Goal: Obtain resource: Obtain resource

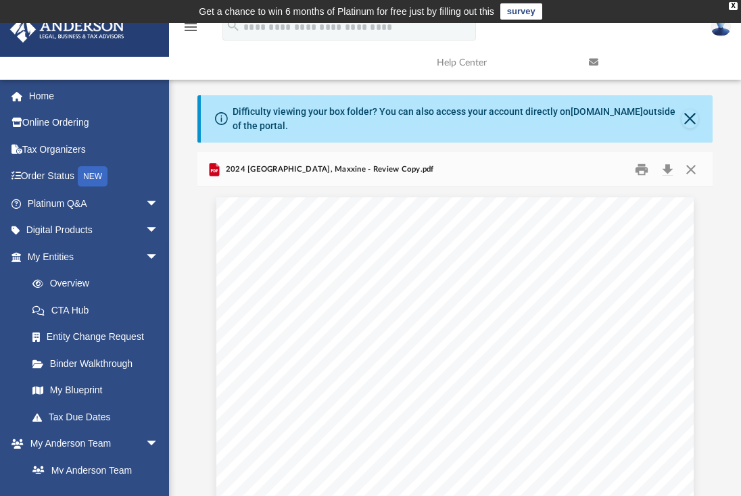
scroll to position [297, 505]
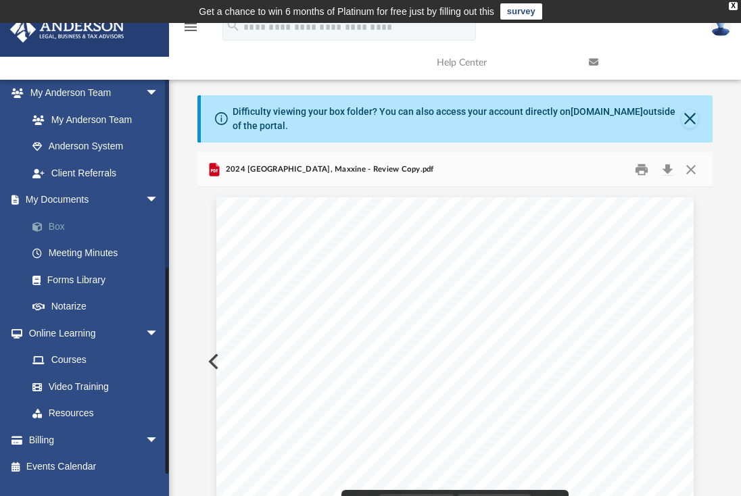
click at [80, 220] on link "Box" at bounding box center [99, 226] width 160 height 27
click at [55, 220] on link "Box" at bounding box center [99, 226] width 160 height 27
click at [694, 168] on button "Close" at bounding box center [690, 169] width 24 height 21
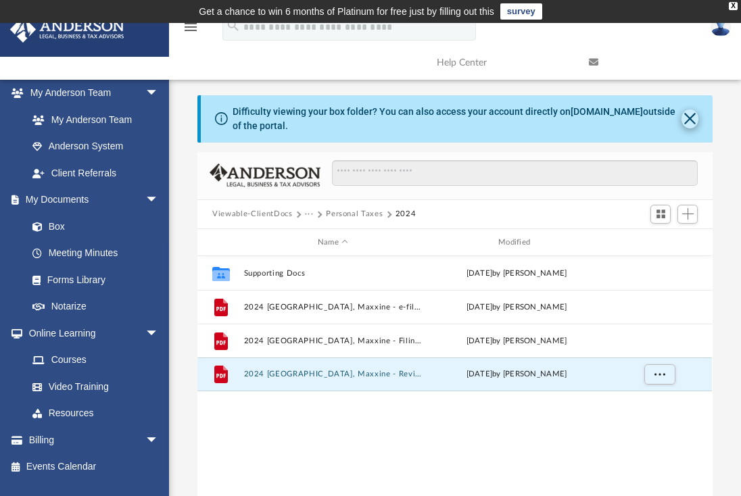
click at [693, 120] on button "Close" at bounding box center [689, 118] width 17 height 19
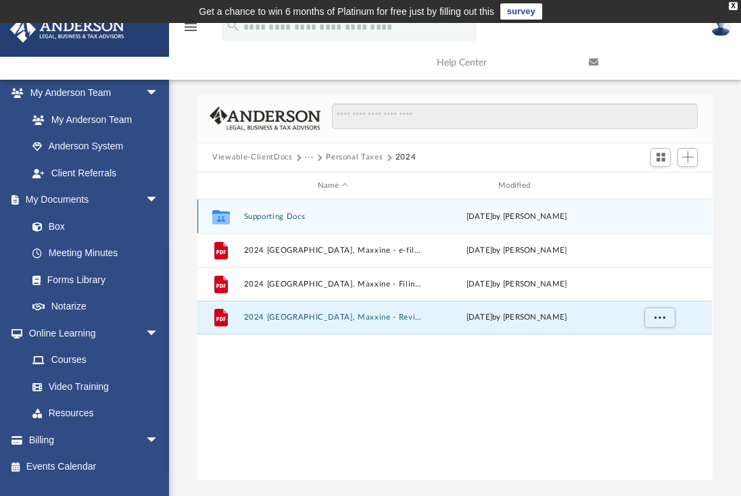
click at [253, 218] on button "Supporting Docs" at bounding box center [333, 216] width 178 height 9
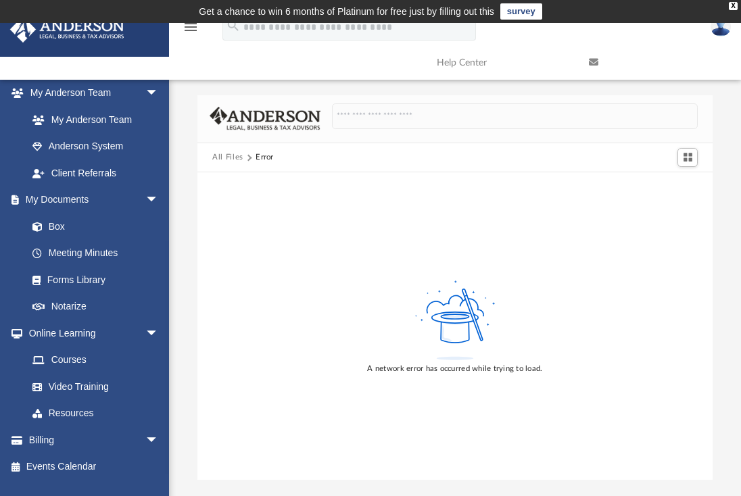
click at [228, 160] on button "All Files" at bounding box center [227, 157] width 31 height 12
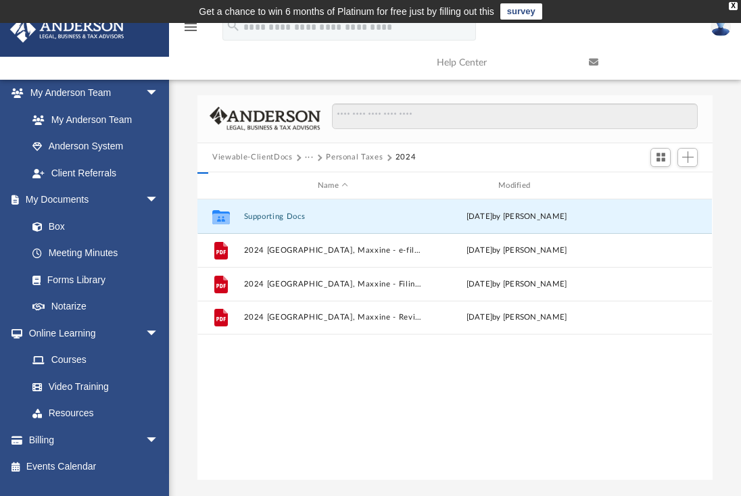
scroll to position [297, 505]
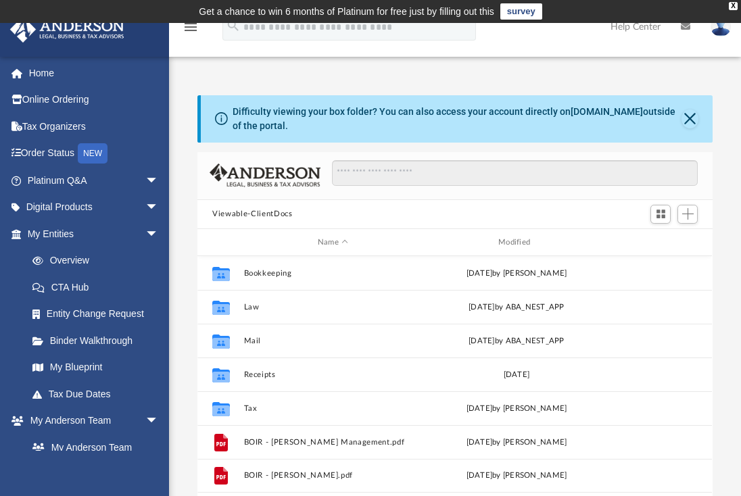
scroll to position [297, 505]
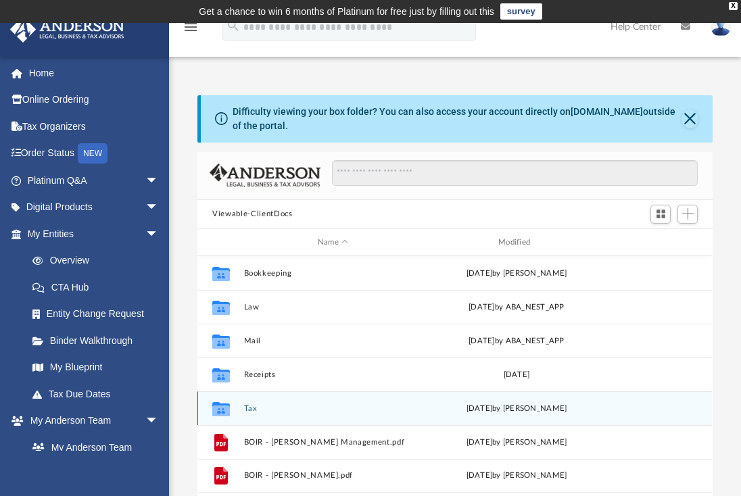
click at [253, 411] on button "Tax" at bounding box center [333, 408] width 178 height 9
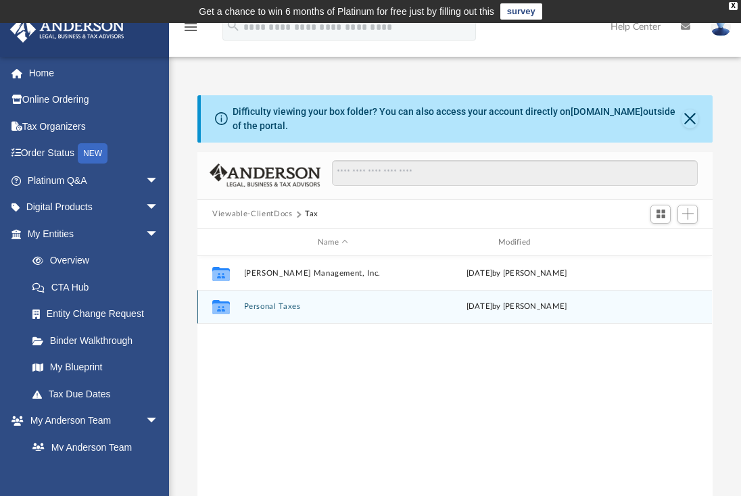
click at [283, 309] on button "Personal Taxes" at bounding box center [333, 307] width 178 height 9
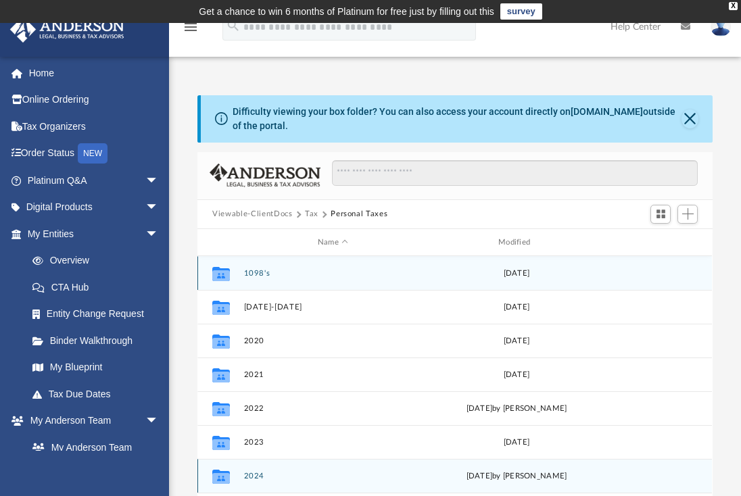
scroll to position [249, 0]
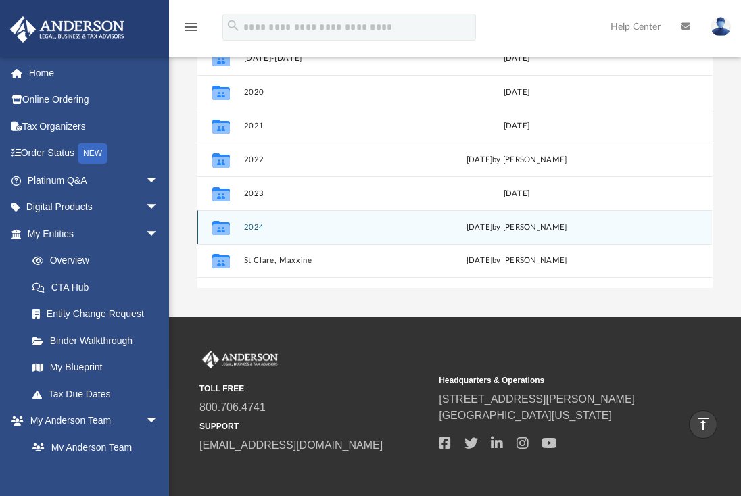
click at [249, 229] on button "2024" at bounding box center [333, 227] width 178 height 9
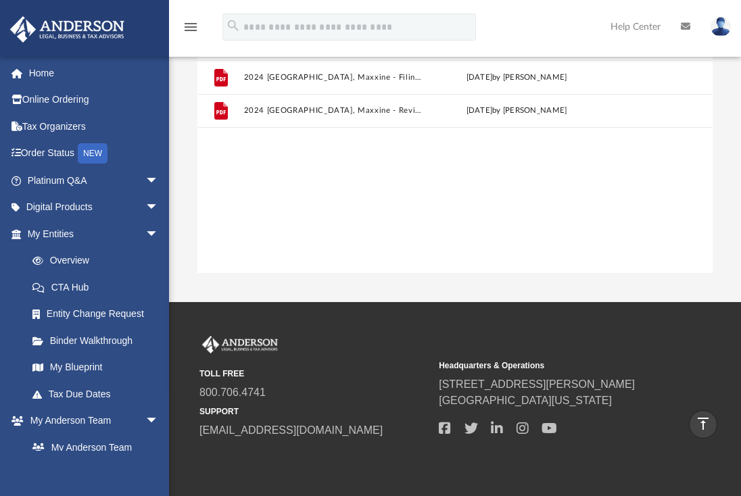
scroll to position [236, 0]
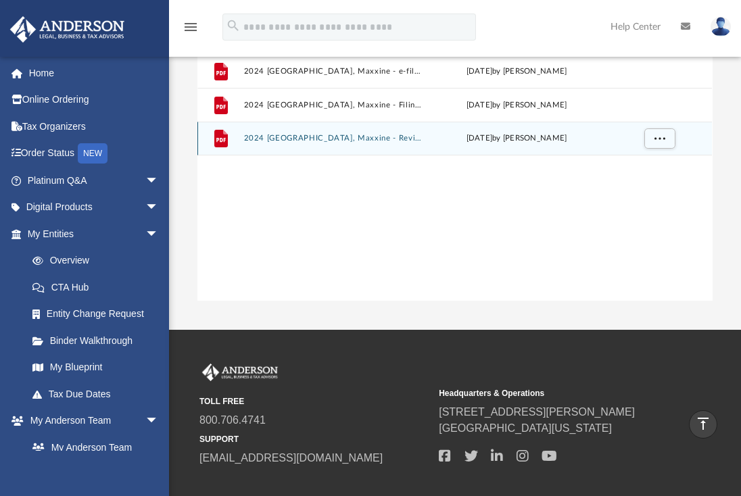
click at [273, 139] on button "2024 [GEOGRAPHIC_DATA], Maxxine - Review Copy.pdf" at bounding box center [333, 138] width 178 height 9
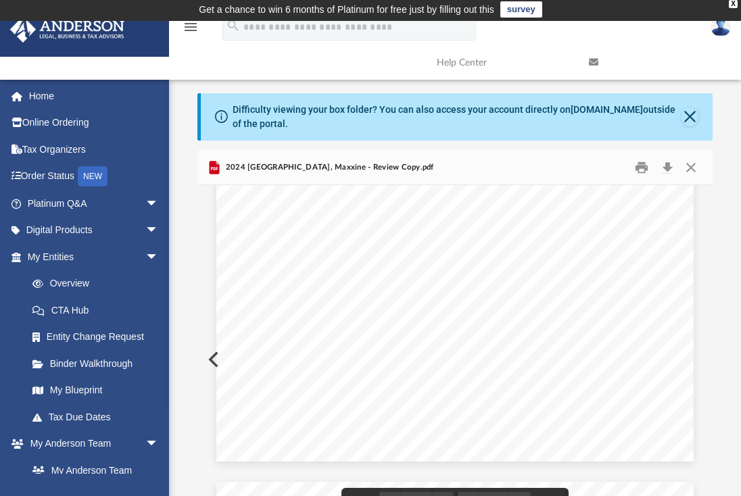
scroll to position [0, 0]
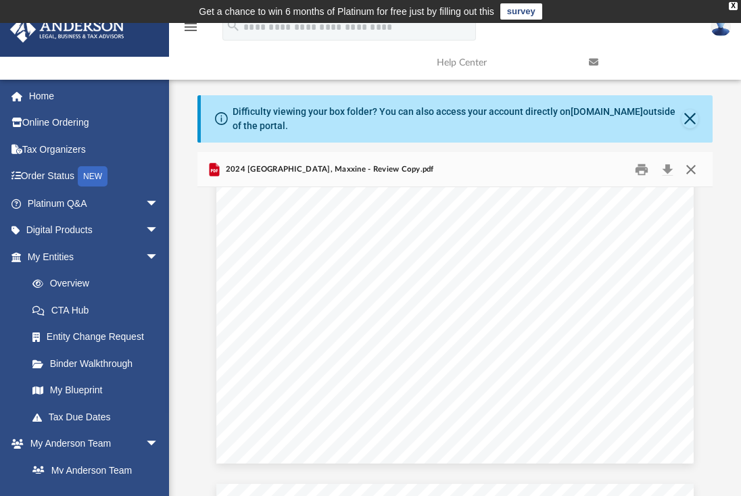
click at [695, 174] on button "Close" at bounding box center [690, 169] width 24 height 21
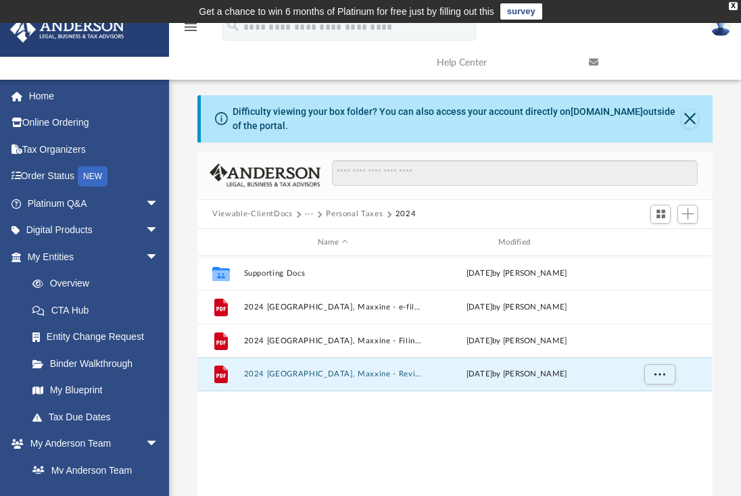
click at [687, 124] on button "Close" at bounding box center [689, 118] width 17 height 19
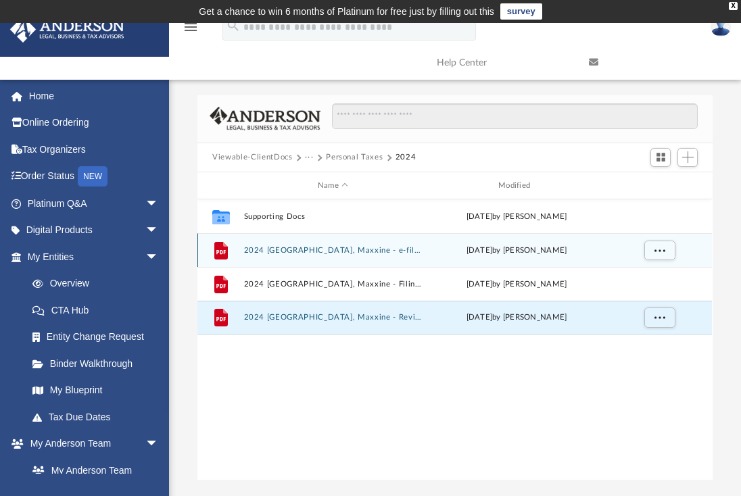
click at [337, 258] on div "File 2024 [GEOGRAPHIC_DATA], Maxxine - e-file authorization - please sign.pdf […" at bounding box center [454, 250] width 514 height 34
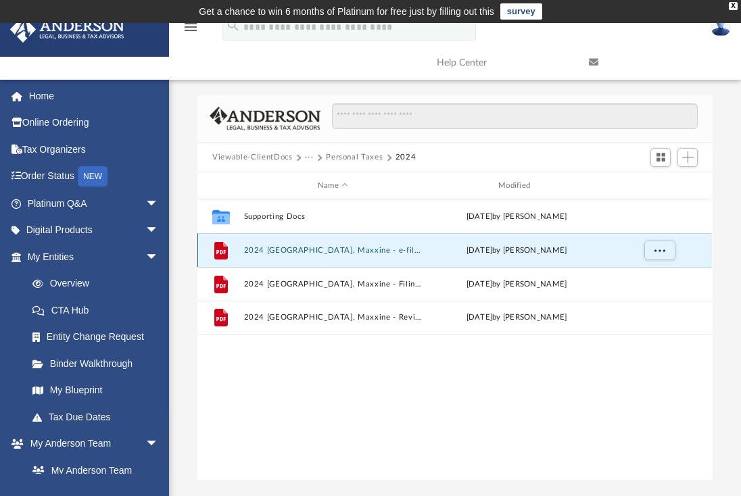
click at [334, 251] on button "2024 [GEOGRAPHIC_DATA], Maxxine - e-file authorization - please sign.pdf" at bounding box center [333, 250] width 178 height 9
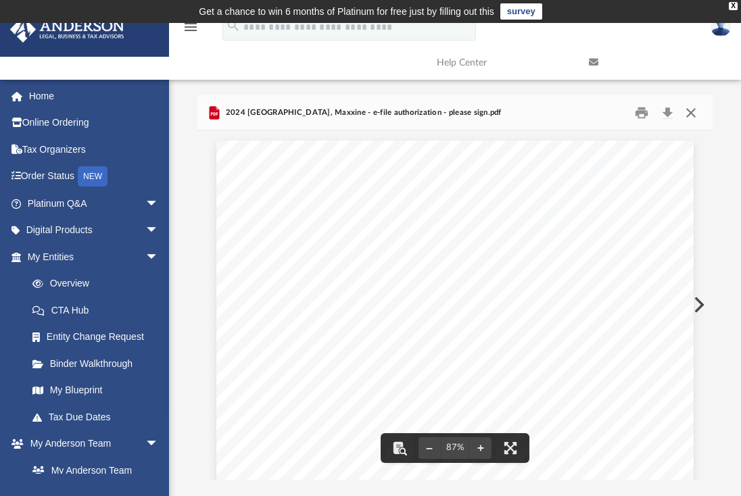
click at [694, 117] on button "Close" at bounding box center [690, 112] width 24 height 21
